Goal: Information Seeking & Learning: Understand process/instructions

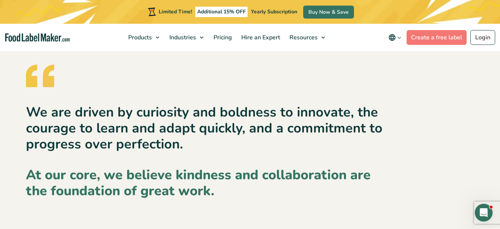
scroll to position [1129, 0]
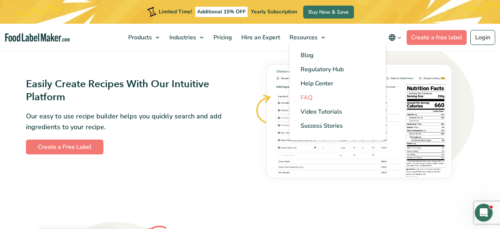
click at [311, 94] on span "FAQ" at bounding box center [306, 97] width 12 height 8
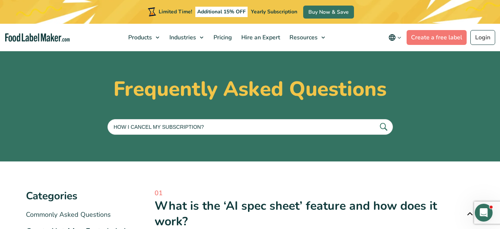
type input "HOW I CANCEL MY SUBSCRIPTION?"
click at [375, 121] on button "submit" at bounding box center [383, 127] width 16 height 12
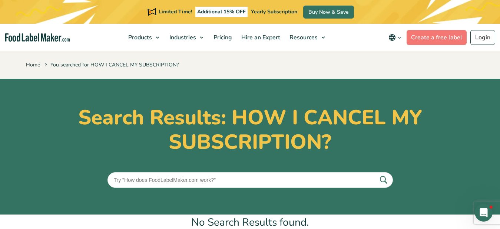
click at [259, 179] on input "text" at bounding box center [249, 180] width 285 height 16
type input "CANCEL SUBSCRIPCION"
click at [375, 173] on button "submit" at bounding box center [383, 179] width 16 height 12
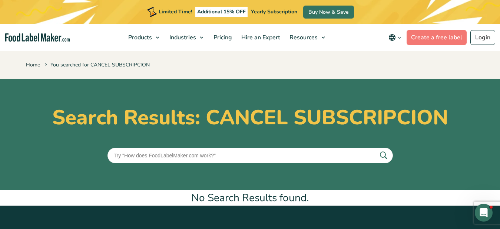
click at [401, 38] on icon "main navigation" at bounding box center [399, 38] width 6 height 6
